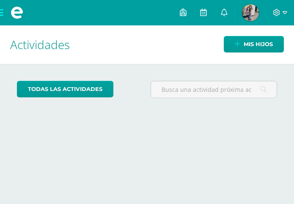
click at [248, 6] on img at bounding box center [250, 12] width 17 height 17
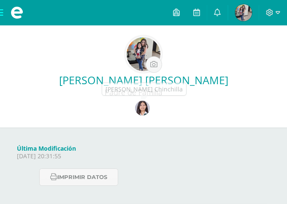
click at [141, 106] on img at bounding box center [142, 108] width 15 height 15
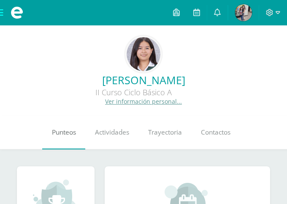
click at [61, 133] on span "Punteos" at bounding box center [64, 132] width 24 height 9
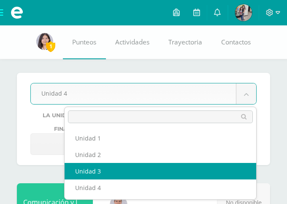
select select "Unidad 3"
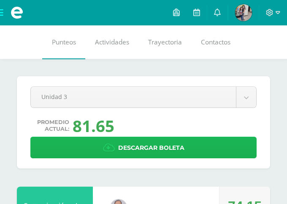
click at [144, 149] on span "Descargar boleta" at bounding box center [151, 147] width 66 height 21
